Goal: Task Accomplishment & Management: Use online tool/utility

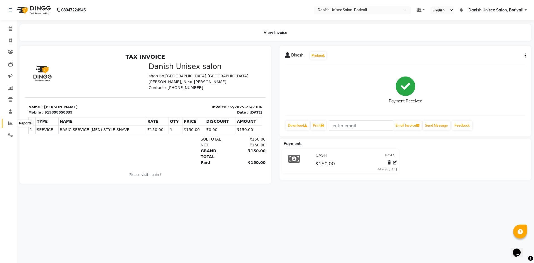
click at [11, 121] on icon at bounding box center [10, 123] width 4 height 4
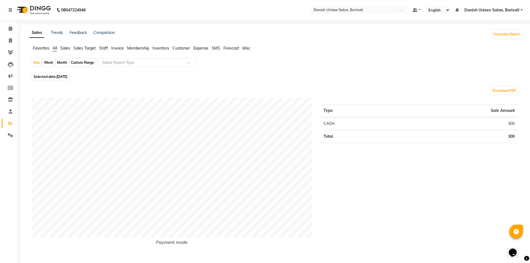
click at [63, 61] on div "Month" at bounding box center [62, 63] width 13 height 8
select select "9"
select select "2025"
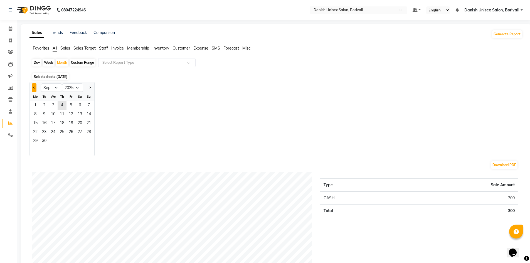
click at [34, 88] on span "Previous month" at bounding box center [34, 87] width 2 height 2
select select "8"
click at [67, 105] on span "1" at bounding box center [70, 105] width 9 height 9
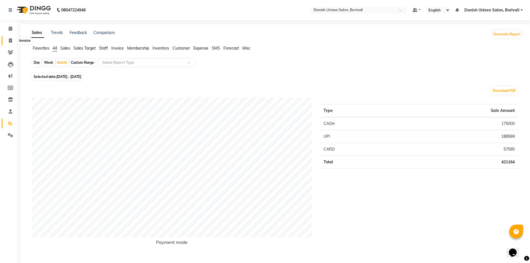
click at [9, 41] on icon at bounding box center [10, 40] width 3 height 4
select select "service"
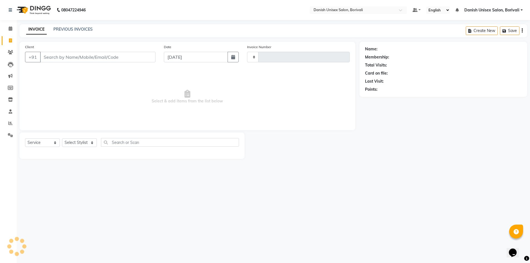
type input "2307"
select select "7068"
